Goal: Find specific page/section: Find specific page/section

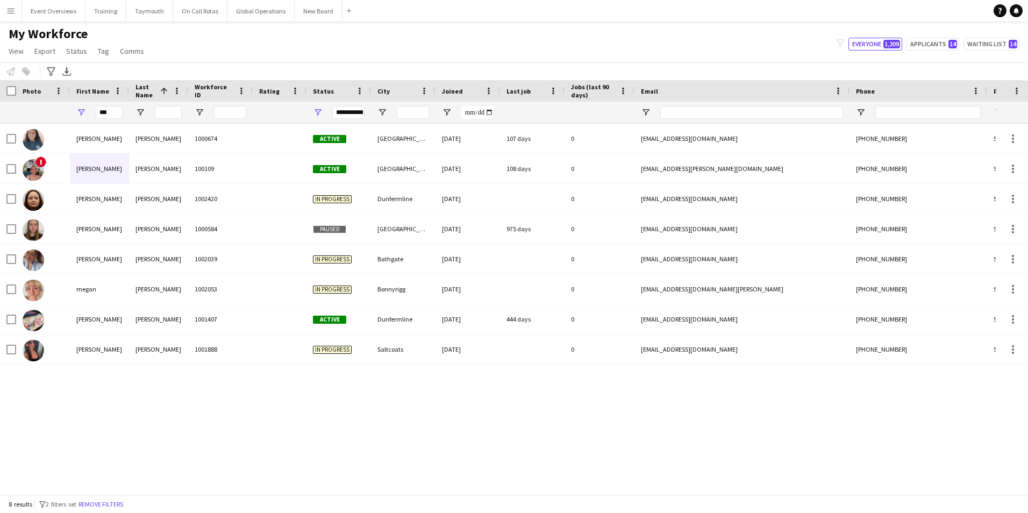
click at [10, 13] on app-icon "Menu" at bounding box center [10, 10] width 9 height 9
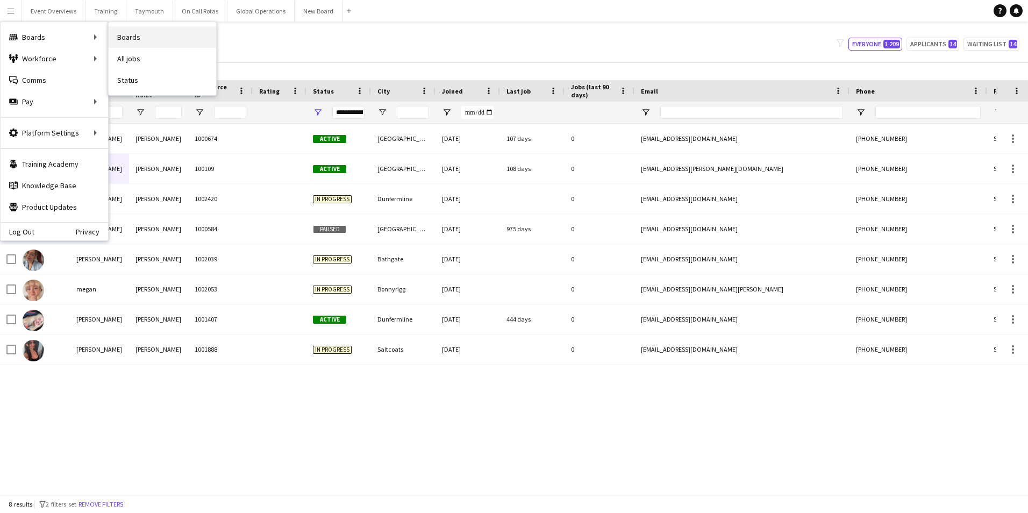
click at [128, 36] on link "Boards" at bounding box center [163, 37] width 108 height 22
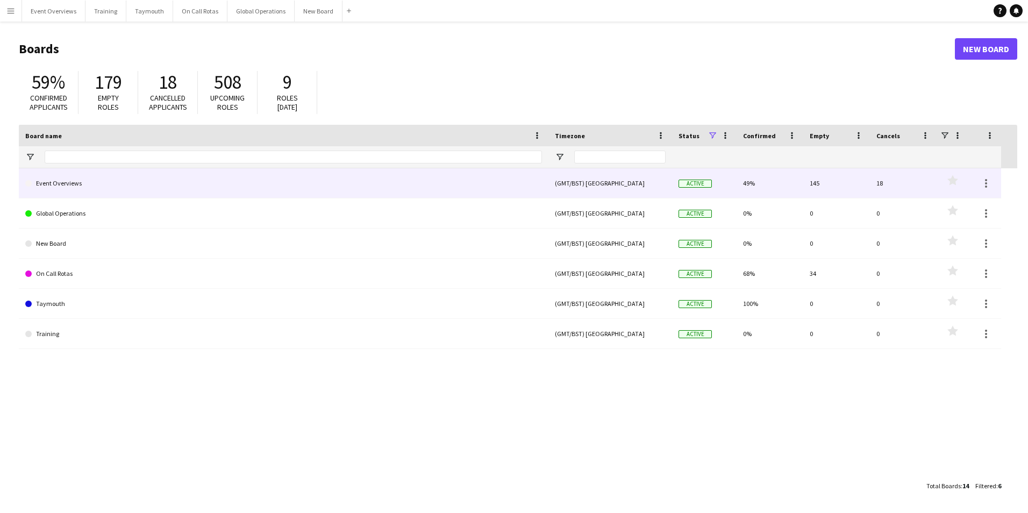
click at [61, 183] on link "Event Overviews" at bounding box center [283, 183] width 517 height 30
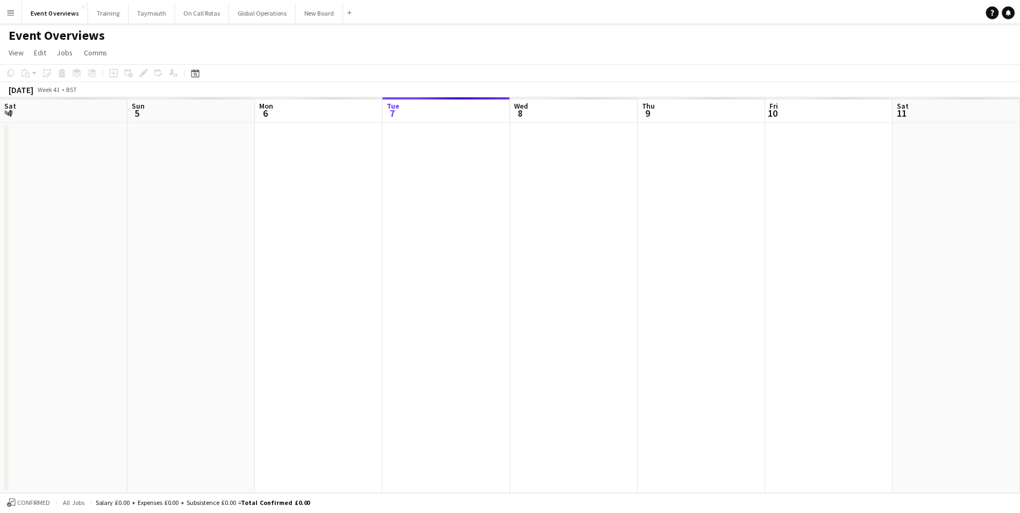
scroll to position [0, 257]
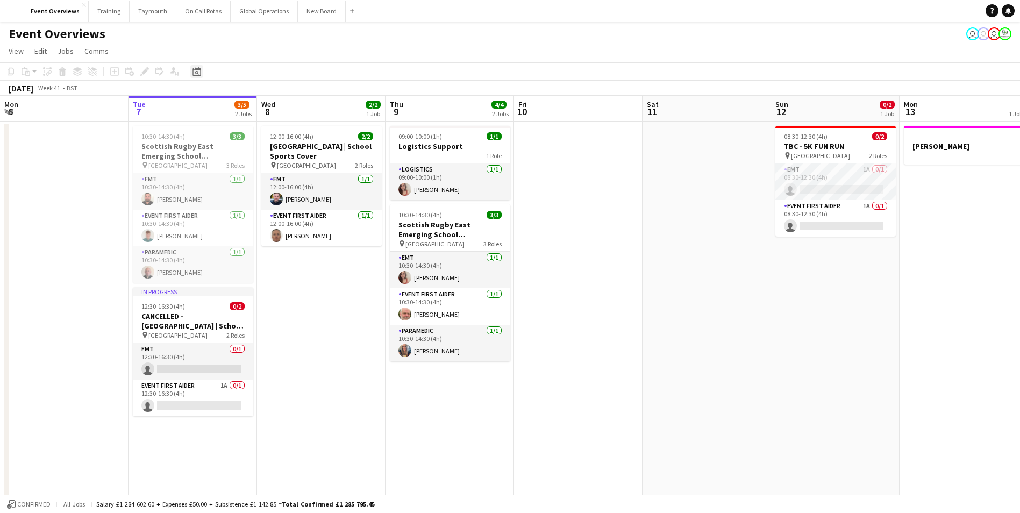
click at [198, 72] on icon at bounding box center [197, 73] width 4 height 4
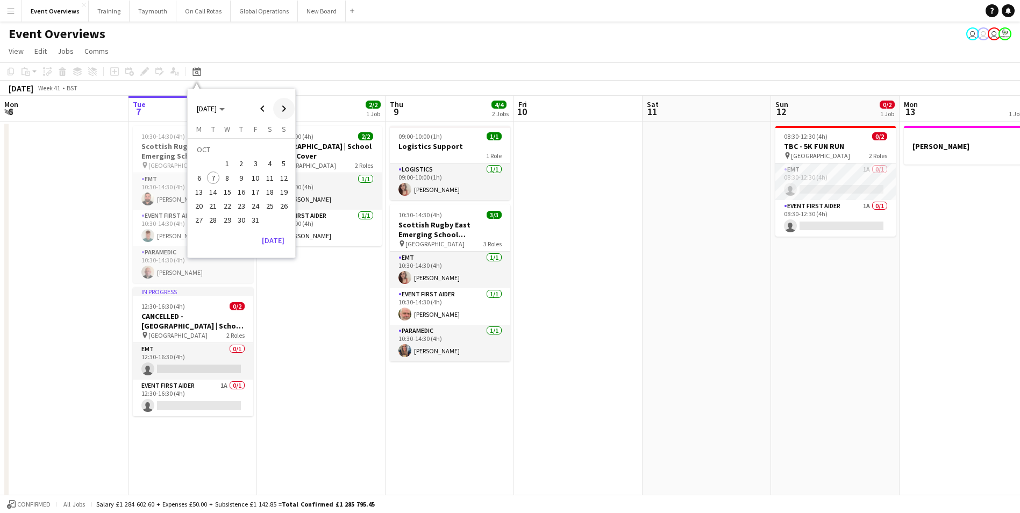
click at [281, 106] on span "Next month" at bounding box center [284, 109] width 22 height 22
click at [264, 162] on span "6" at bounding box center [269, 163] width 13 height 13
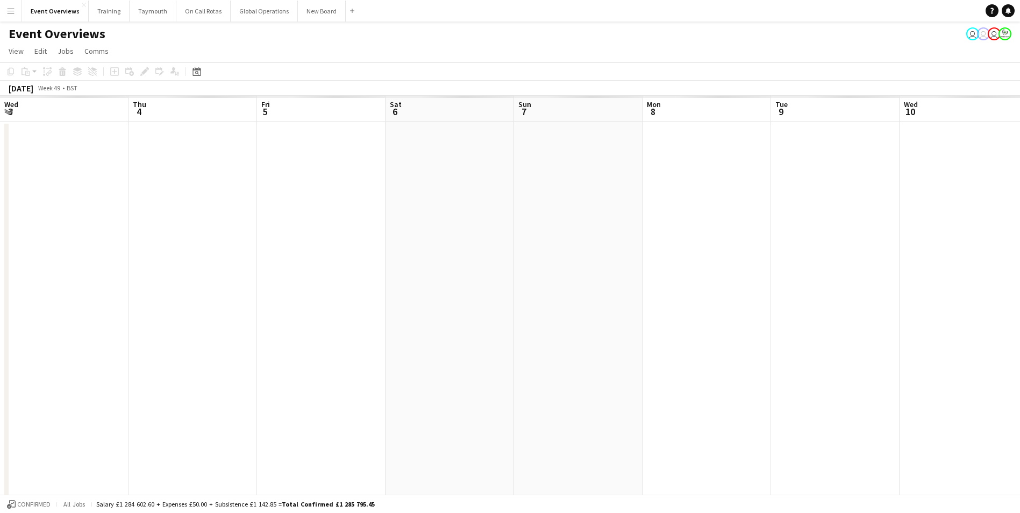
scroll to position [0, 370]
